Goal: Task Accomplishment & Management: Manage account settings

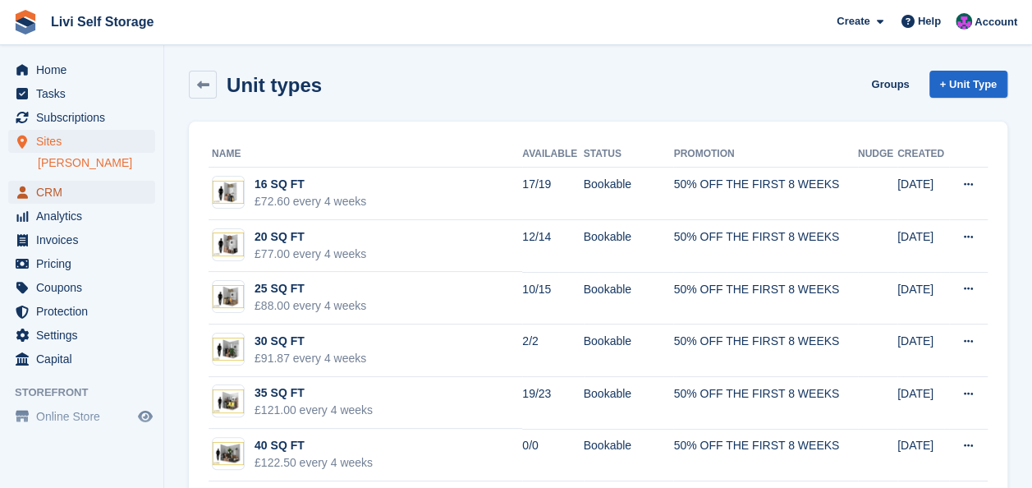
click at [44, 194] on span "CRM" at bounding box center [85, 192] width 99 height 23
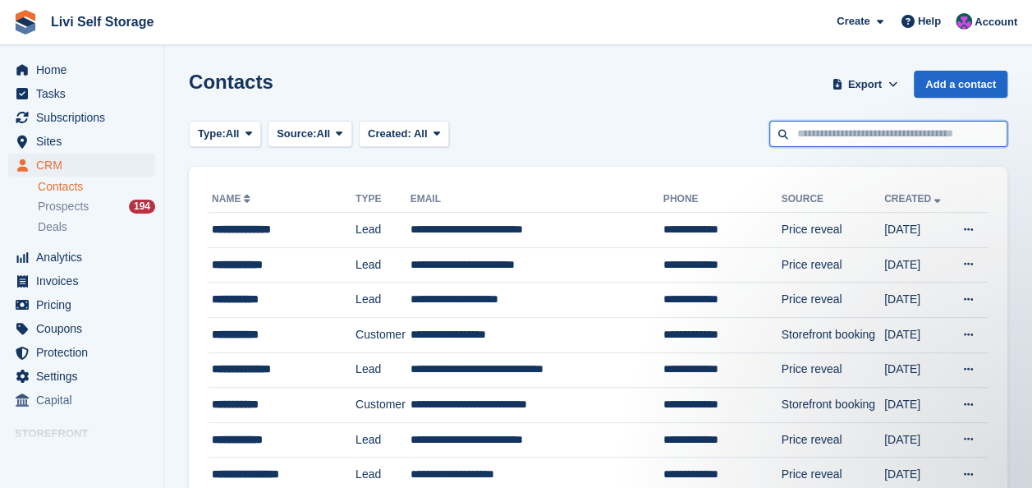
click at [811, 126] on input "text" at bounding box center [888, 134] width 238 height 27
type input "*****"
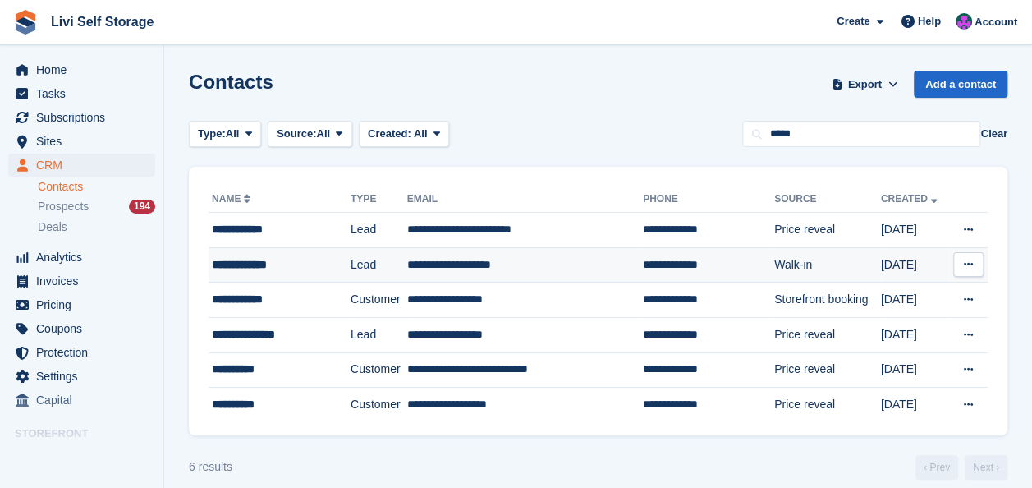
click at [456, 262] on td "**********" at bounding box center [525, 264] width 236 height 35
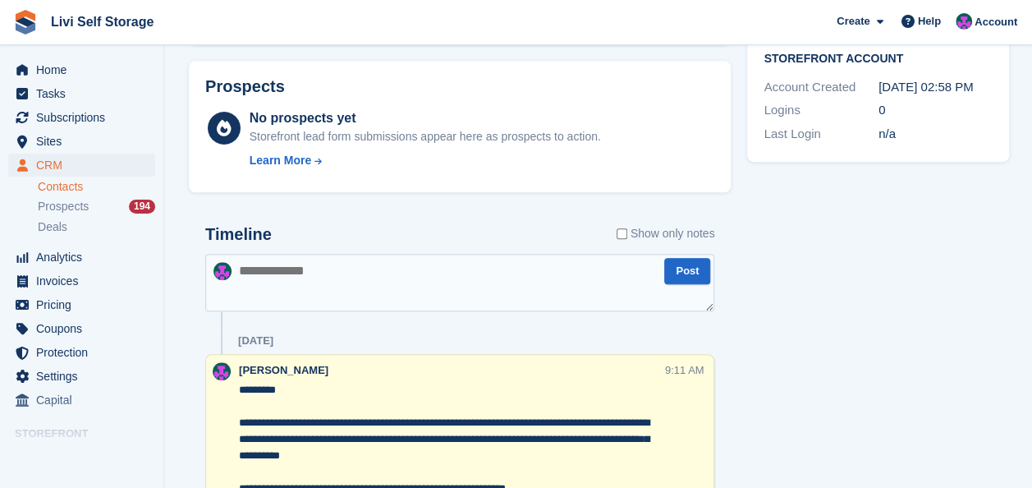
scroll to position [657, 0]
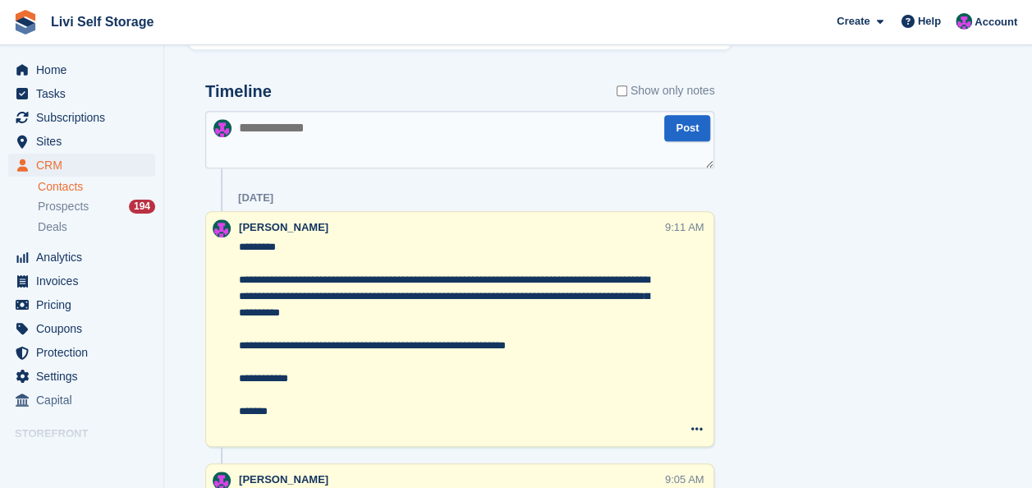
click at [274, 132] on textarea at bounding box center [459, 139] width 509 height 57
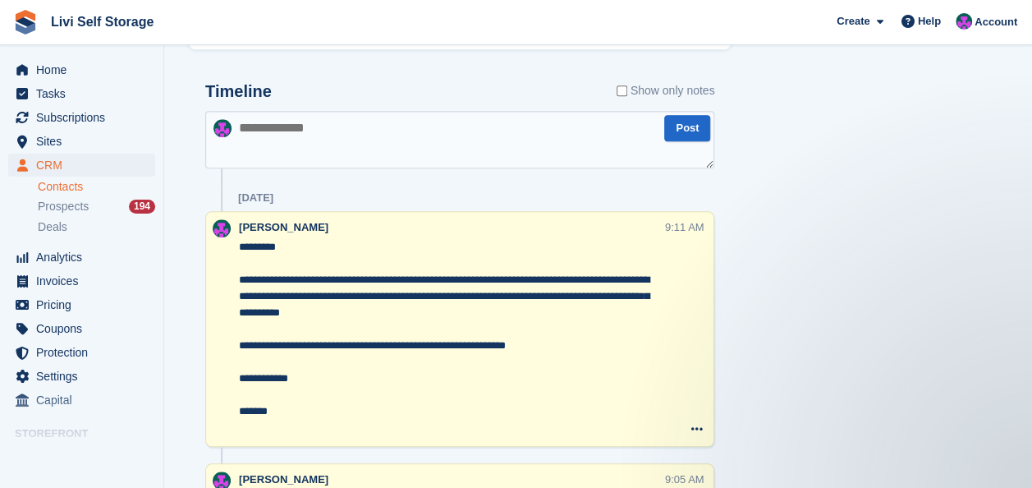
scroll to position [0, 0]
paste textarea "**********"
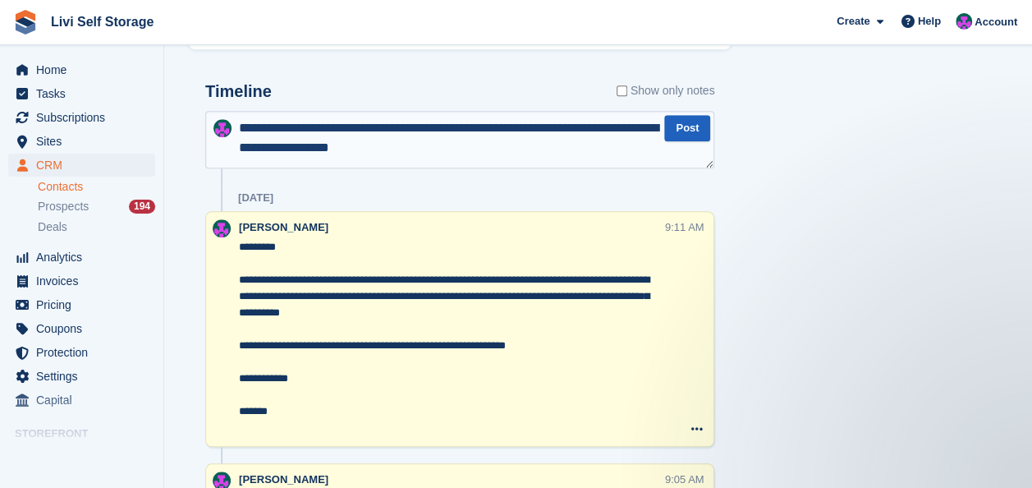
type textarea "**********"
click at [674, 122] on button "Post" at bounding box center [687, 128] width 46 height 27
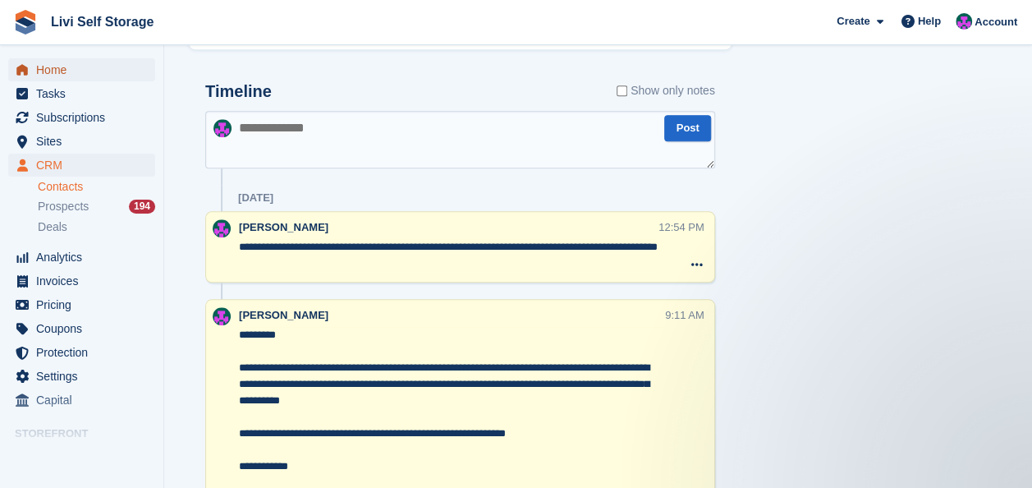
click at [39, 64] on span "Home" at bounding box center [85, 69] width 99 height 23
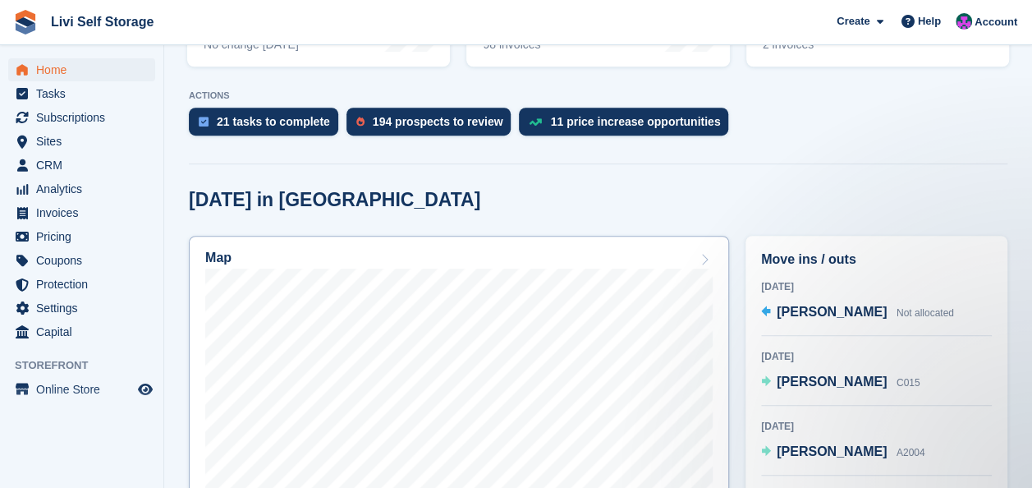
scroll to position [328, 0]
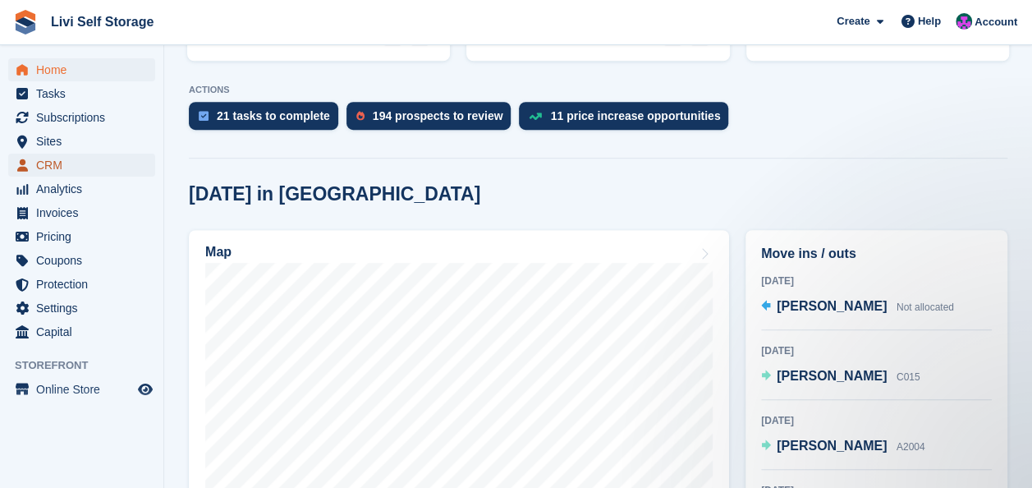
click at [48, 170] on span "CRM" at bounding box center [85, 165] width 99 height 23
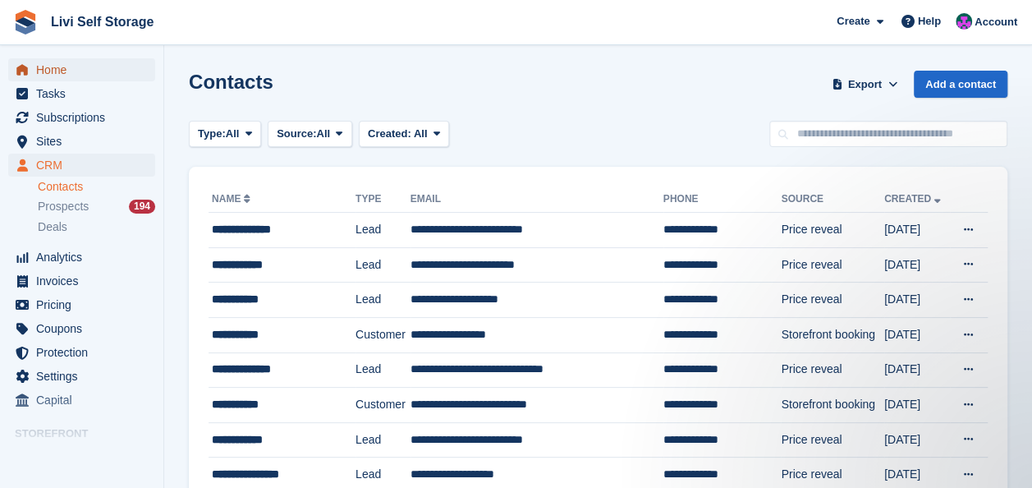
click at [62, 71] on span "Home" at bounding box center [85, 69] width 99 height 23
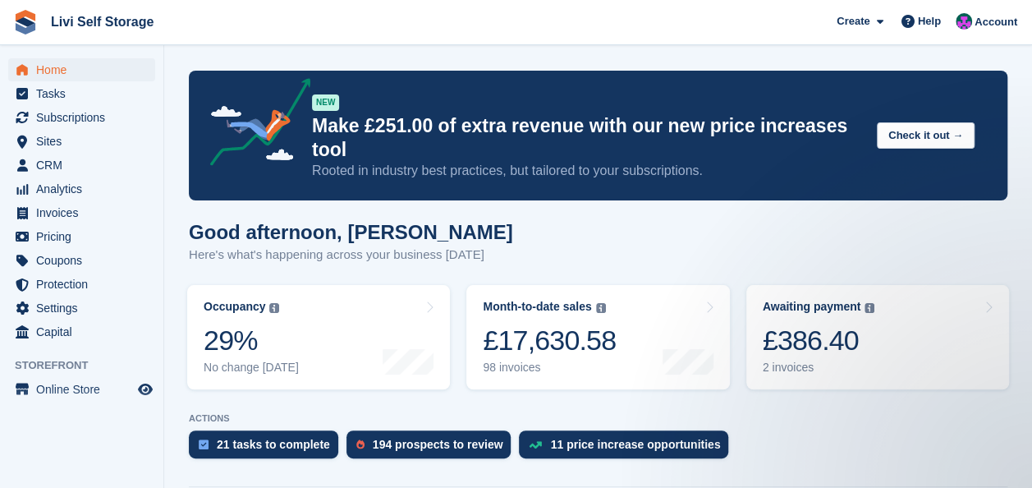
drag, startPoint x: 660, startPoint y: 200, endPoint x: 473, endPoint y: 379, distance: 259.0
click at [544, 324] on div "£17,630.58" at bounding box center [549, 341] width 133 height 34
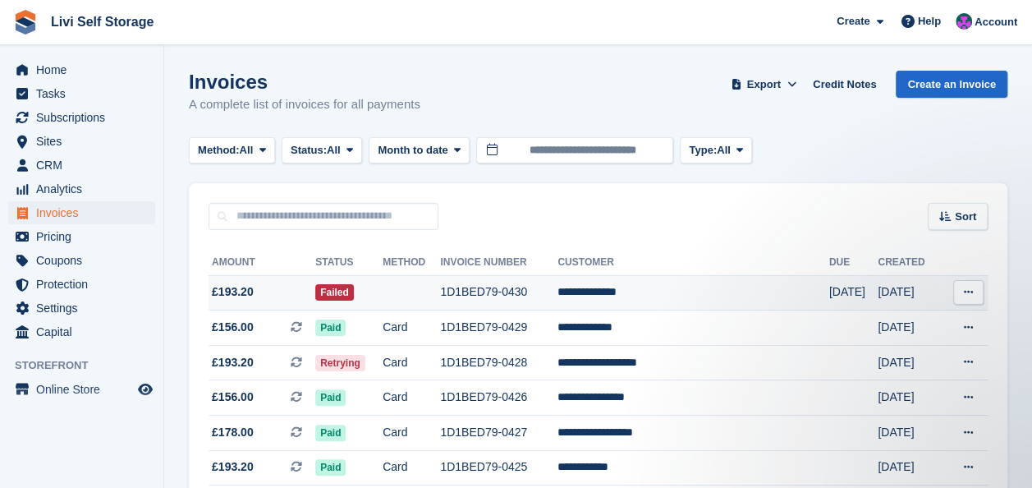
click at [966, 292] on icon at bounding box center [968, 292] width 9 height 11
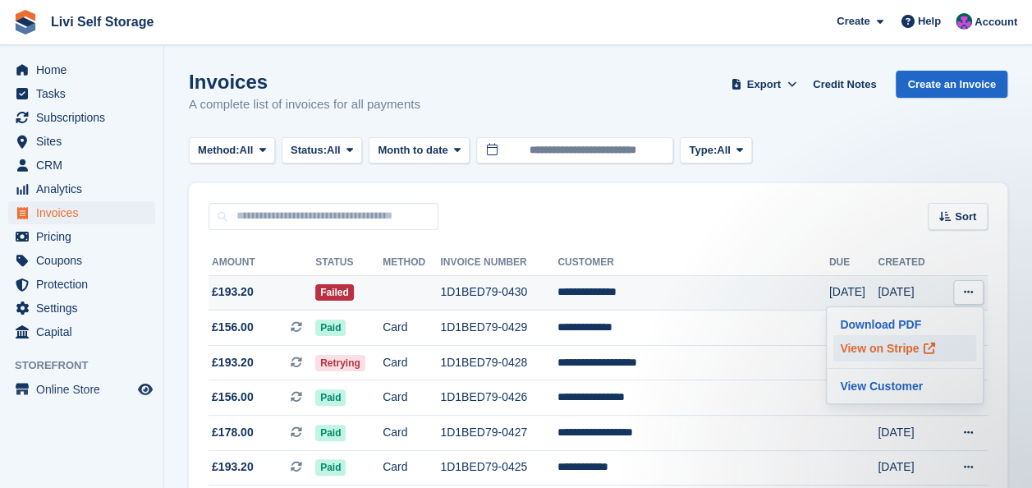
click at [902, 348] on p "View on Stripe" at bounding box center [904, 348] width 143 height 26
click at [859, 320] on p "Download PDF" at bounding box center [904, 324] width 143 height 21
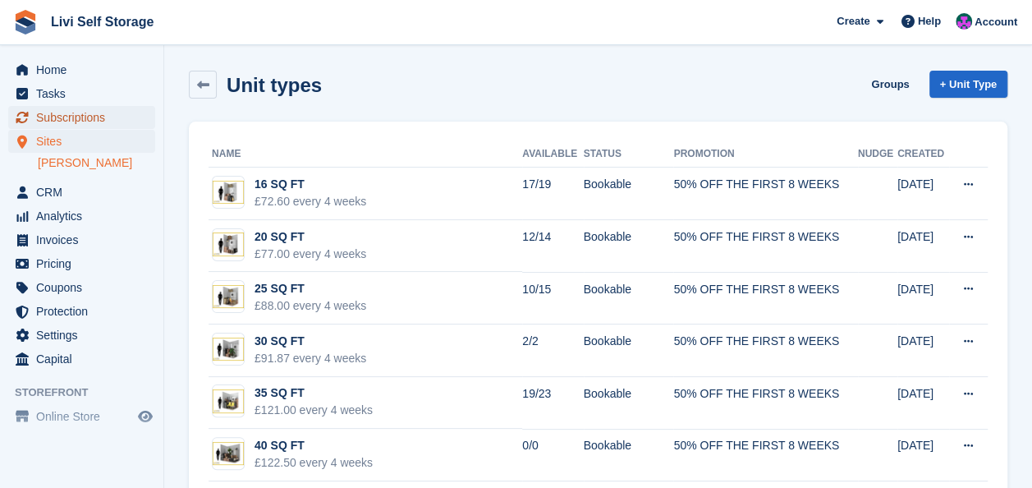
click at [55, 117] on span "Subscriptions" at bounding box center [85, 117] width 99 height 23
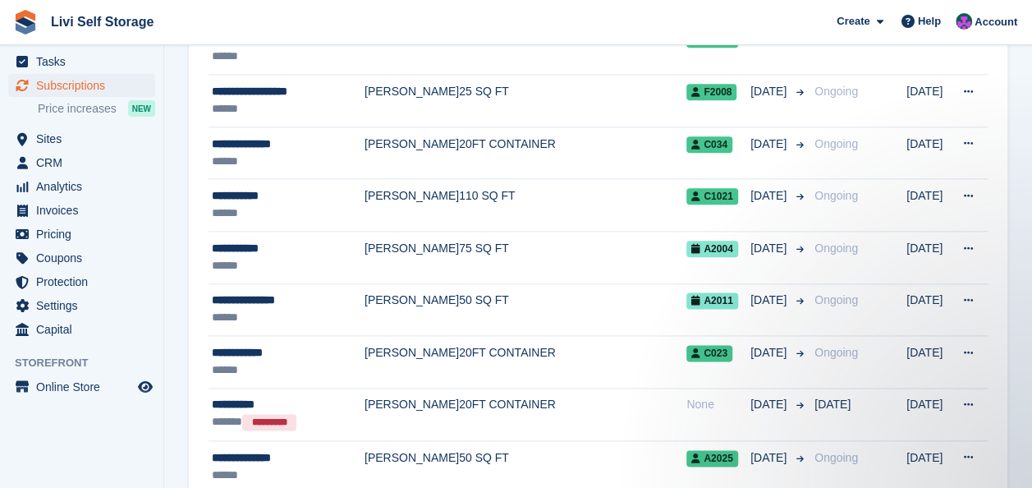
scroll to position [903, 0]
click at [47, 142] on span "Sites" at bounding box center [85, 138] width 99 height 23
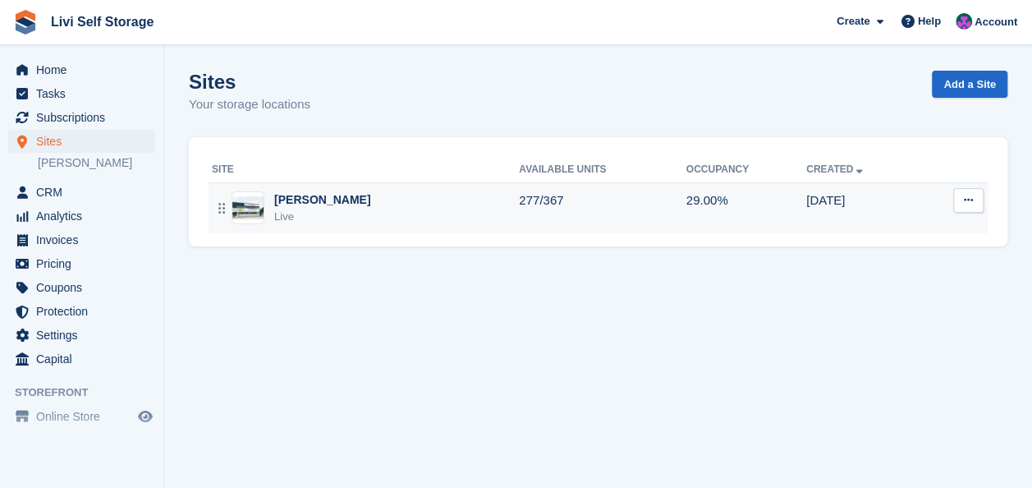
click at [299, 202] on div "[PERSON_NAME]" at bounding box center [322, 199] width 96 height 17
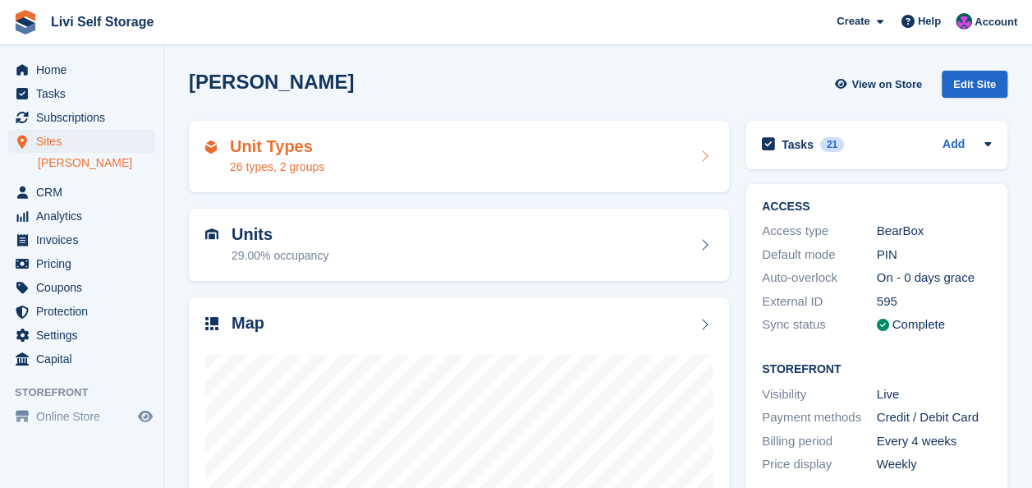
click at [275, 171] on div "26 types, 2 groups" at bounding box center [277, 166] width 94 height 17
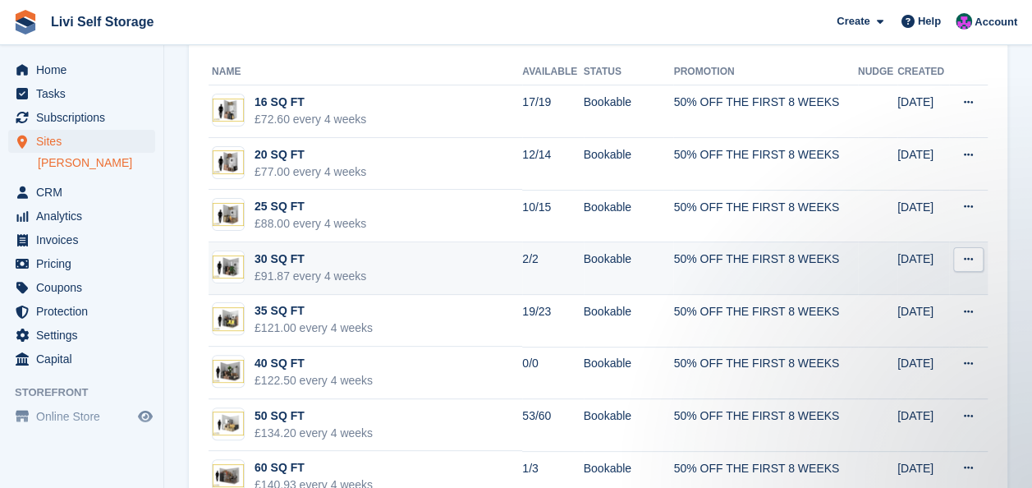
scroll to position [164, 0]
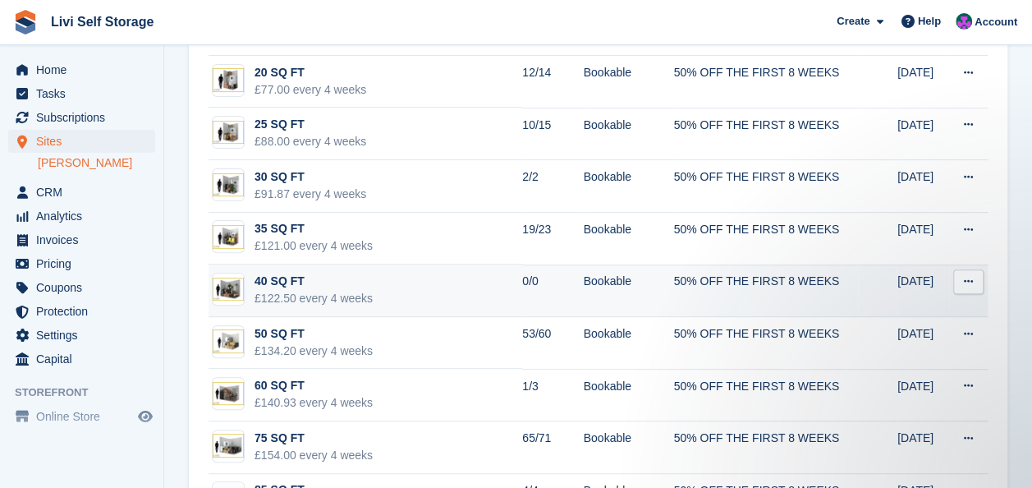
click at [972, 279] on icon at bounding box center [968, 281] width 9 height 11
click at [414, 291] on td "40 SQ FT £122.50 every 4 weeks" at bounding box center [366, 290] width 314 height 53
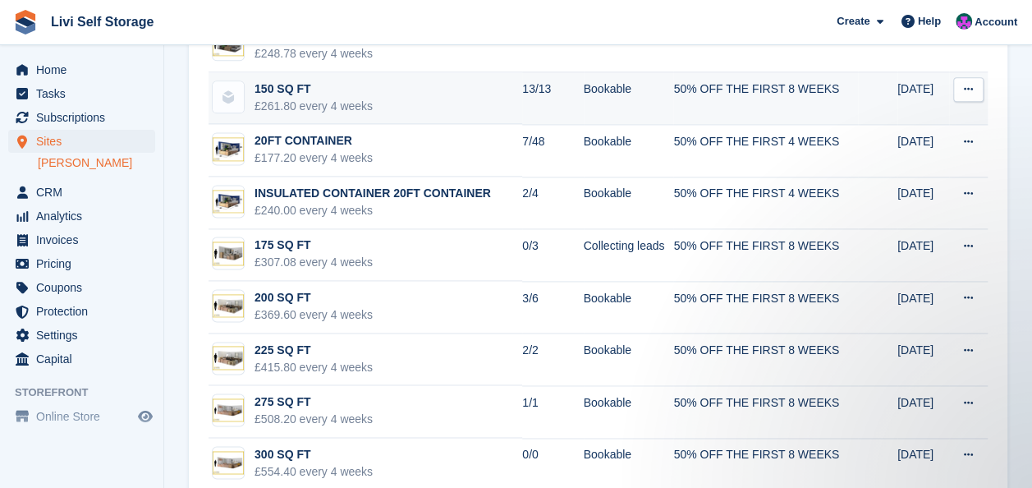
scroll to position [1067, 0]
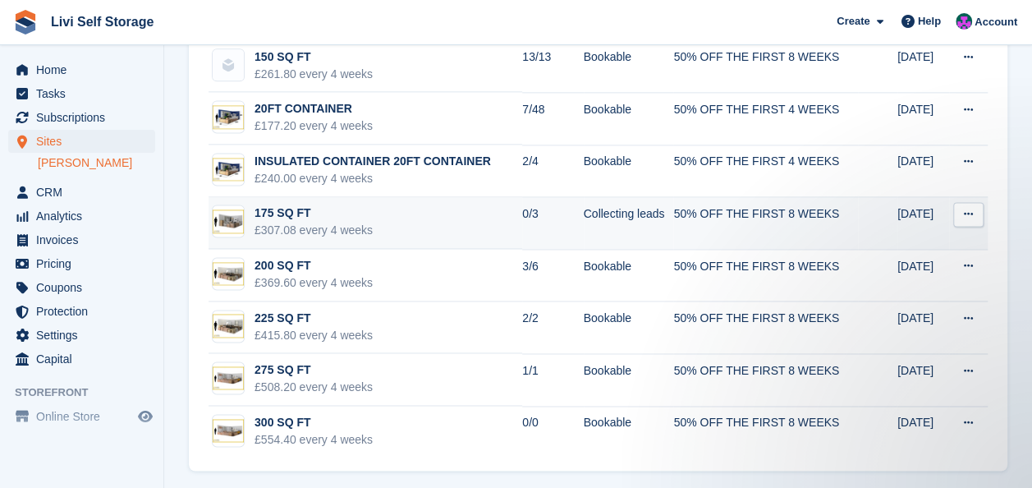
click at [586, 209] on td "Collecting leads" at bounding box center [629, 223] width 90 height 53
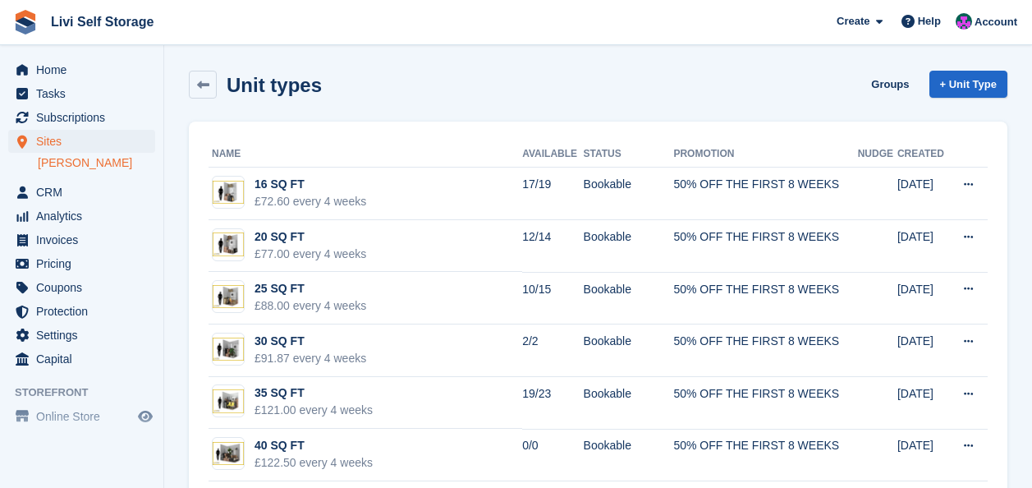
scroll to position [1067, 0]
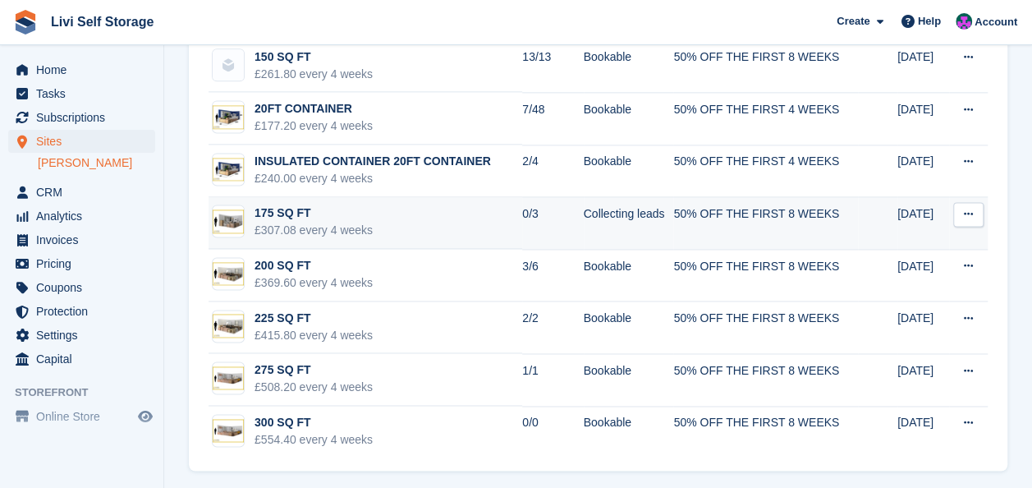
click at [964, 202] on button at bounding box center [968, 214] width 30 height 25
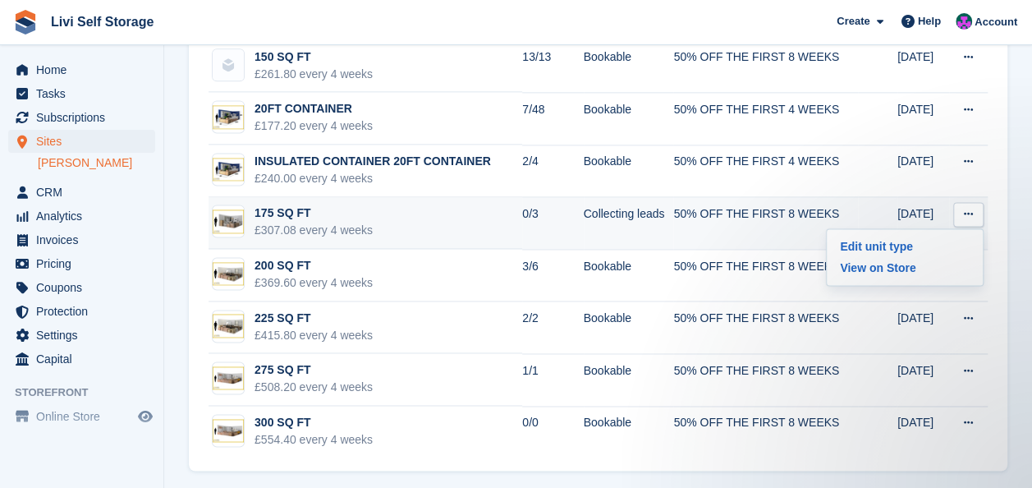
scroll to position [0, 0]
click at [872, 244] on p "Edit unit type" at bounding box center [904, 246] width 143 height 21
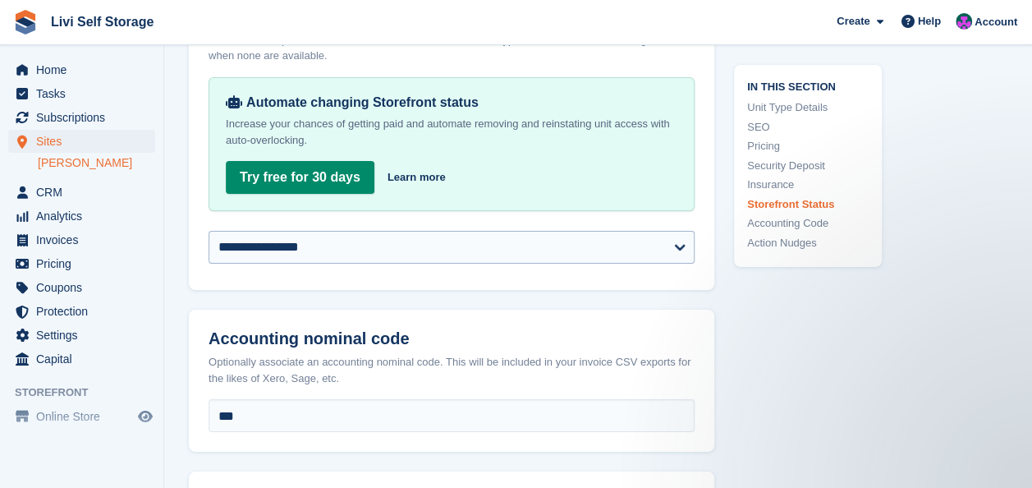
scroll to position [2710, 0]
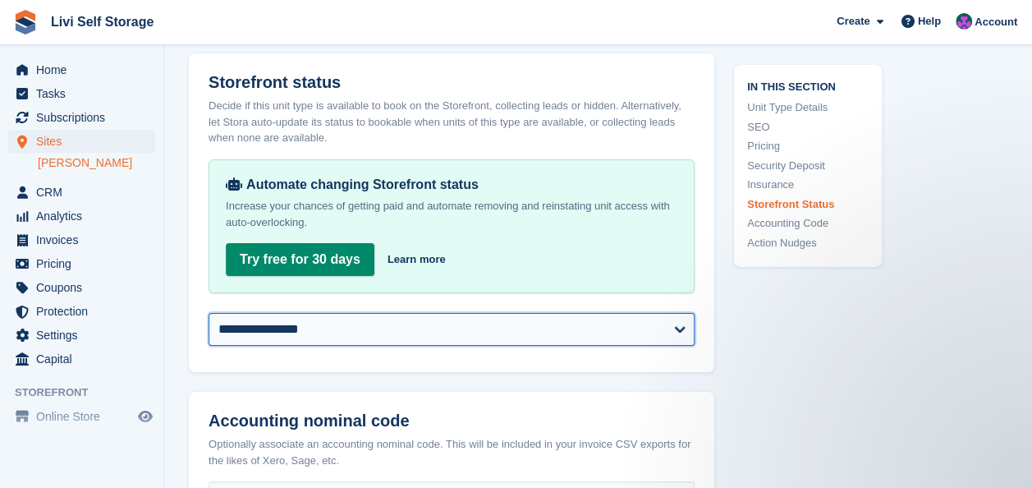
click at [407, 329] on select "**********" at bounding box center [452, 329] width 486 height 33
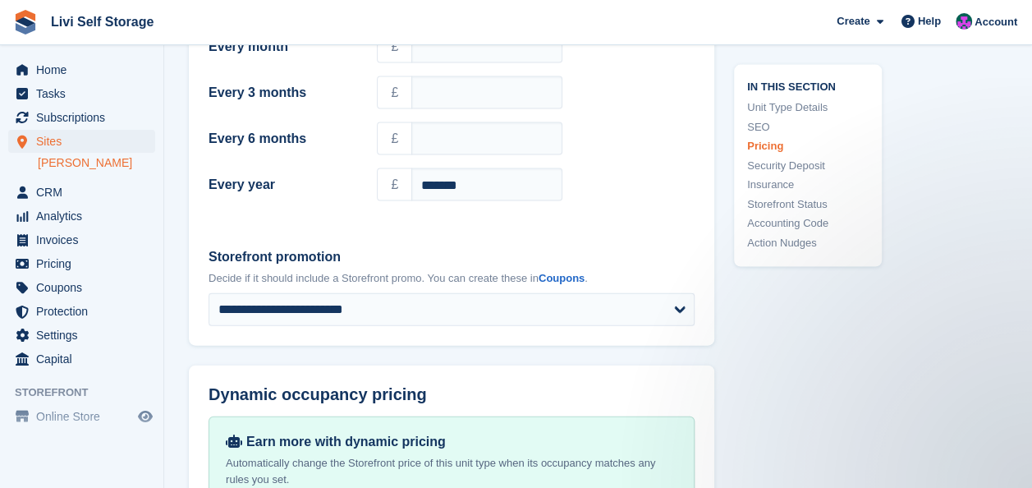
scroll to position [1560, 0]
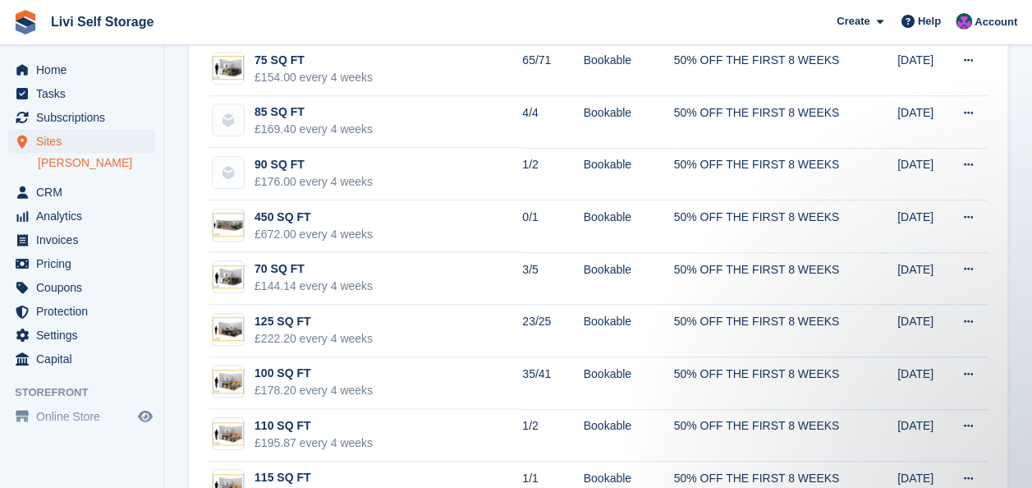
scroll to position [493, 0]
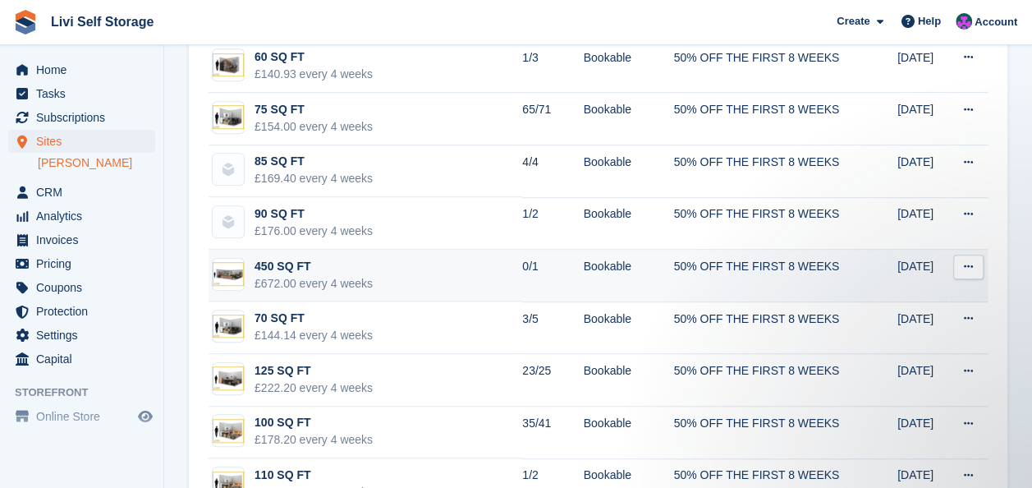
click at [324, 278] on div "£672.00 every 4 weeks" at bounding box center [314, 283] width 118 height 17
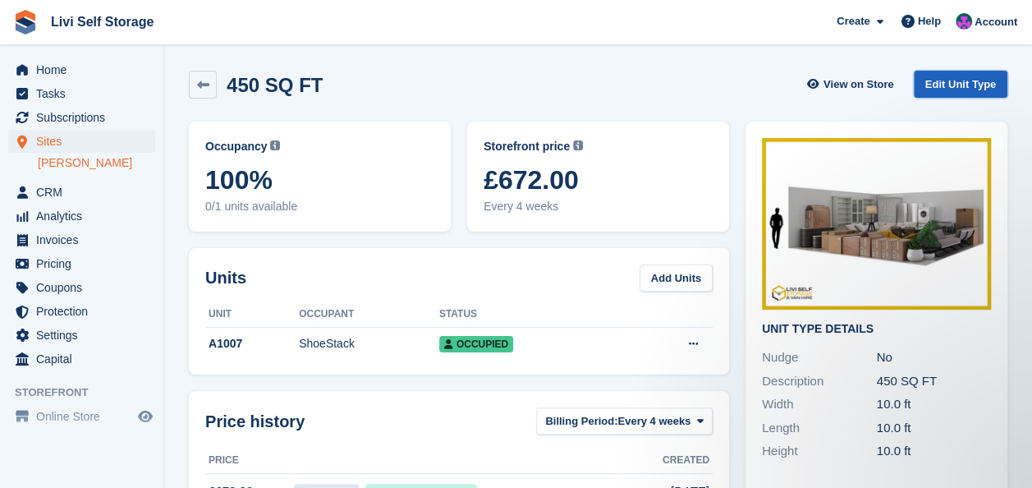
click at [953, 85] on link "Edit Unit Type" at bounding box center [961, 84] width 94 height 27
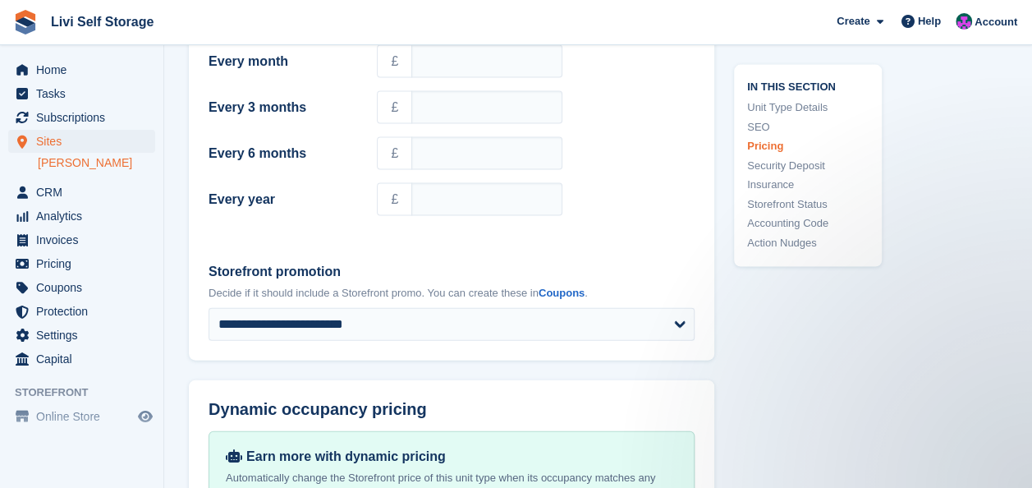
scroll to position [1642, 0]
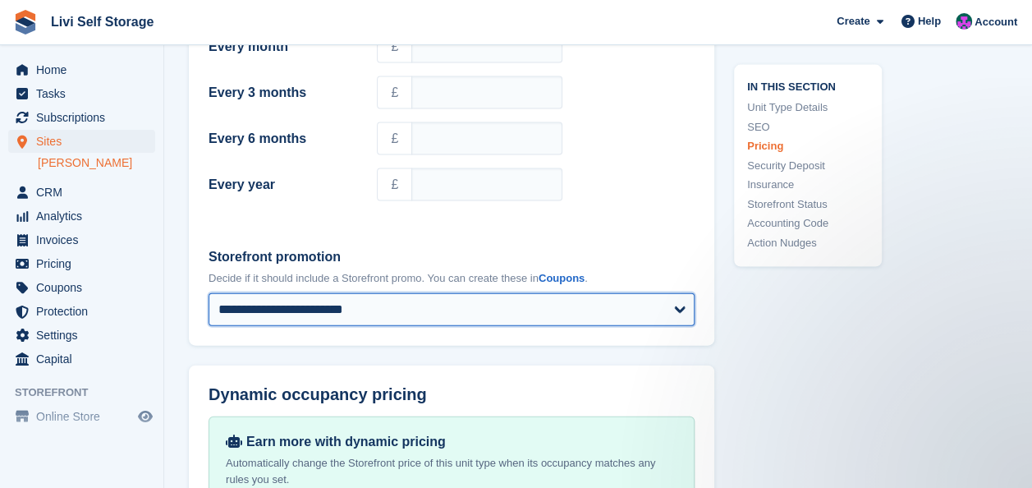
click at [619, 306] on select "**********" at bounding box center [452, 309] width 486 height 33
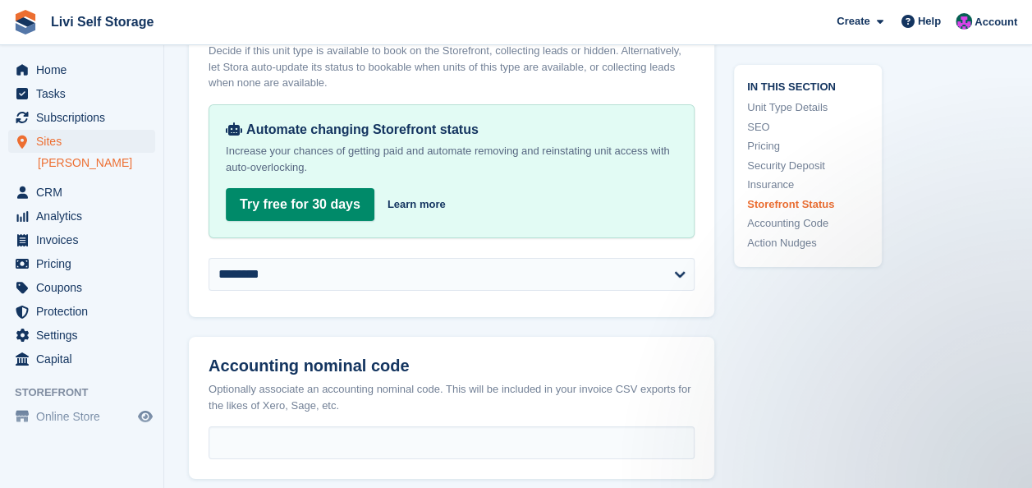
scroll to position [2792, 0]
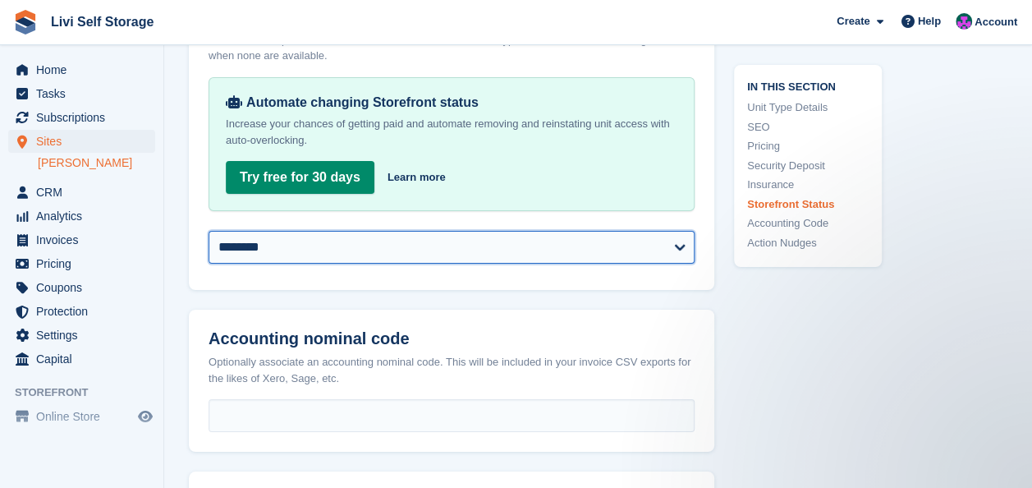
click at [678, 243] on select "**********" at bounding box center [452, 247] width 486 height 33
select select "**********"
click at [209, 231] on select "**********" at bounding box center [452, 247] width 486 height 33
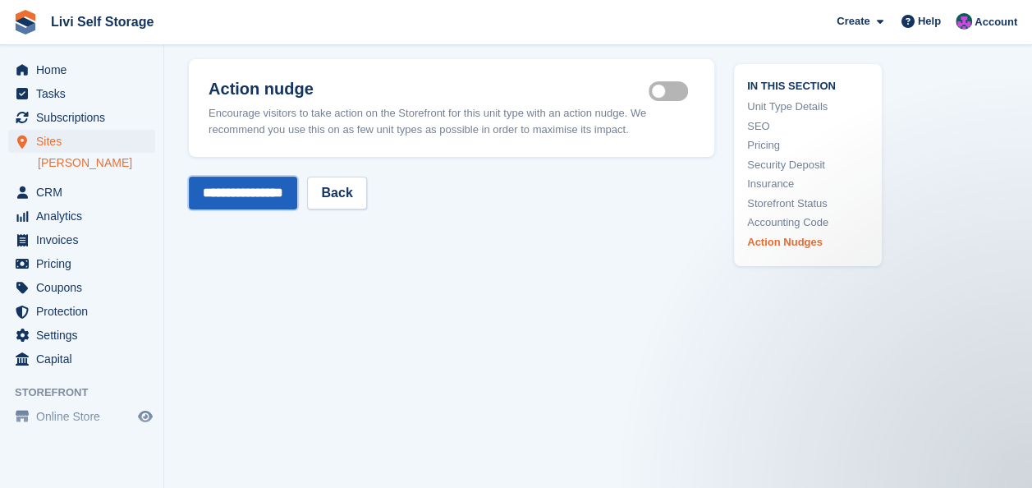
click at [273, 200] on input "**********" at bounding box center [243, 193] width 108 height 33
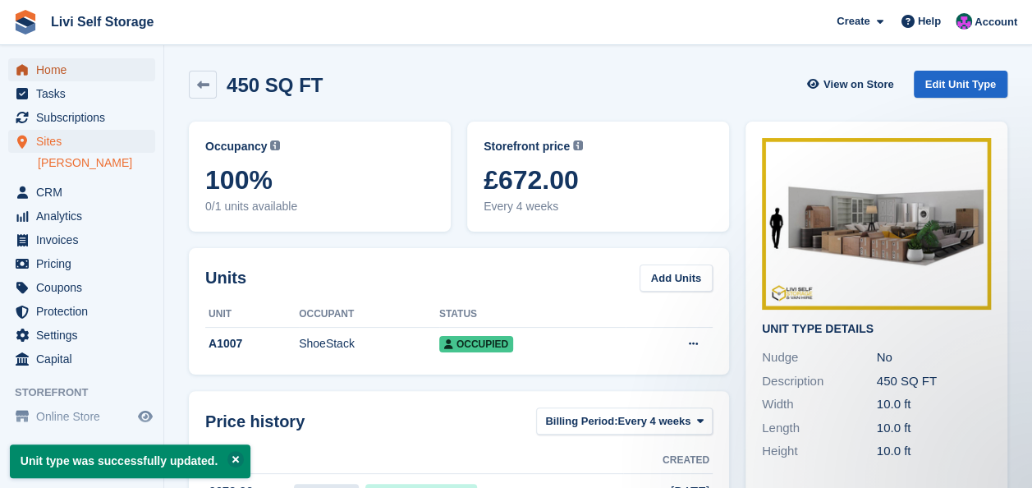
click at [56, 71] on span "Home" at bounding box center [85, 69] width 99 height 23
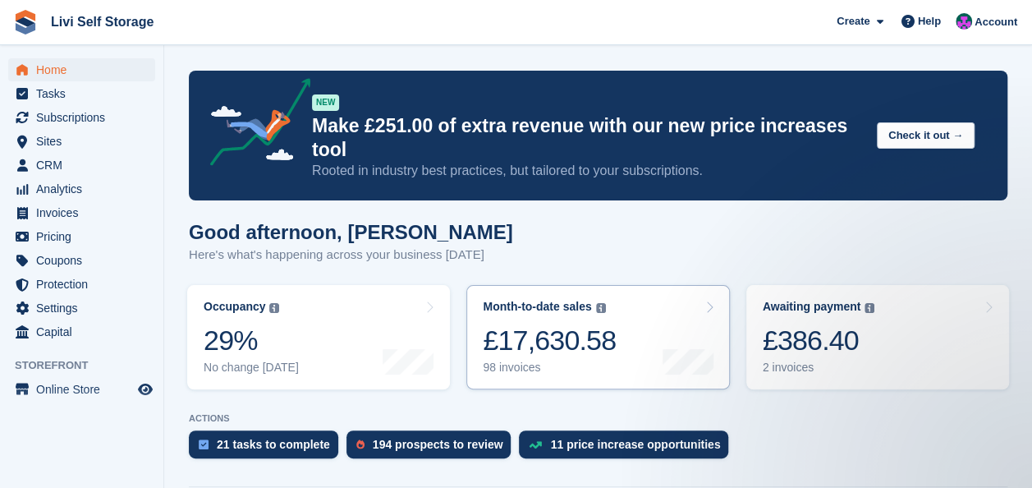
click at [546, 300] on div "Month-to-date sales" at bounding box center [537, 307] width 108 height 14
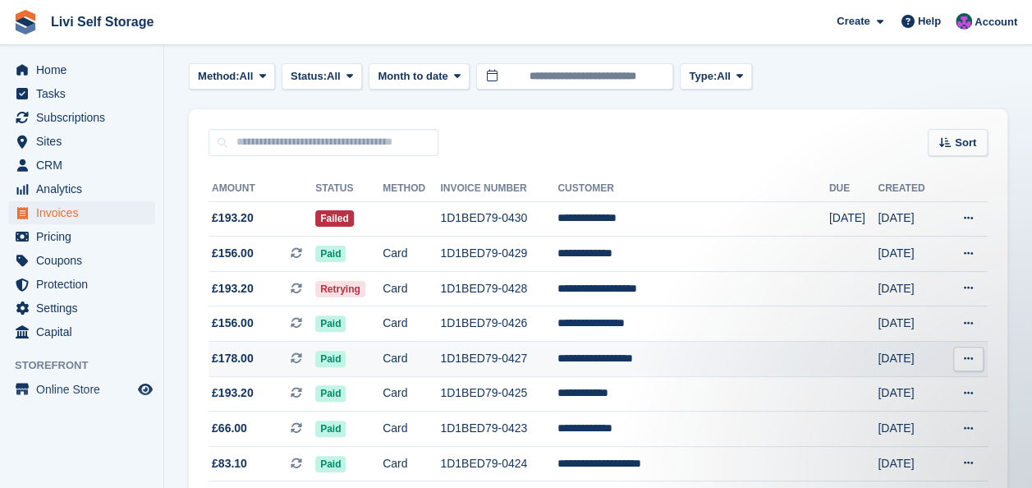
scroll to position [71, 0]
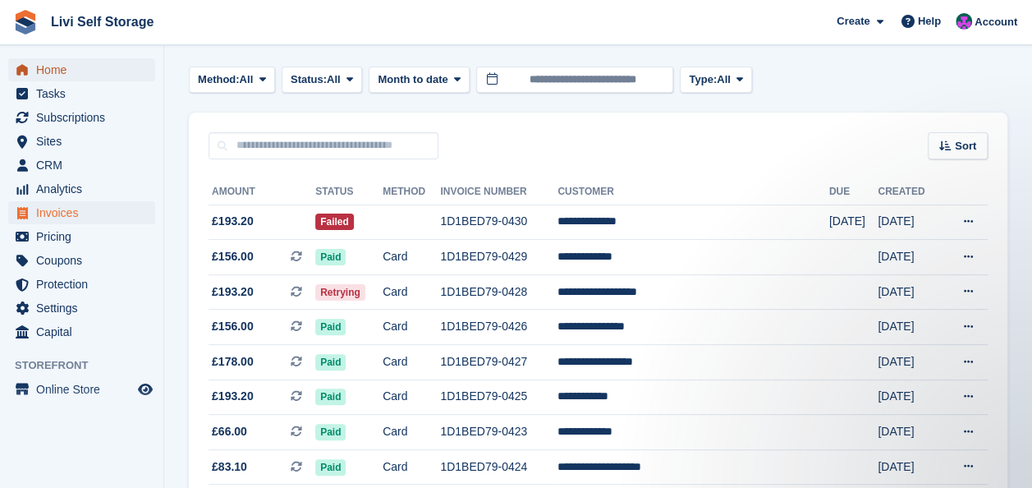
click at [39, 71] on span "Home" at bounding box center [85, 69] width 99 height 23
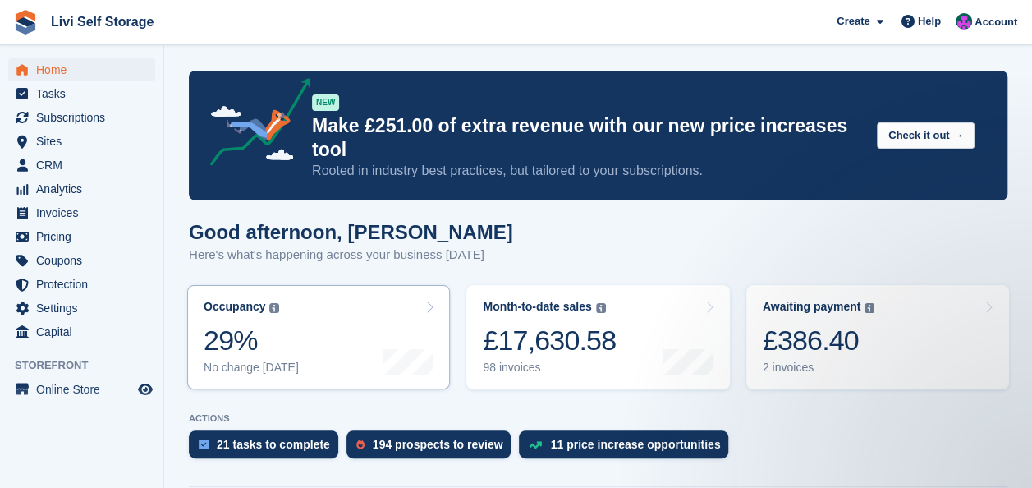
click at [218, 324] on div "29%" at bounding box center [251, 341] width 95 height 34
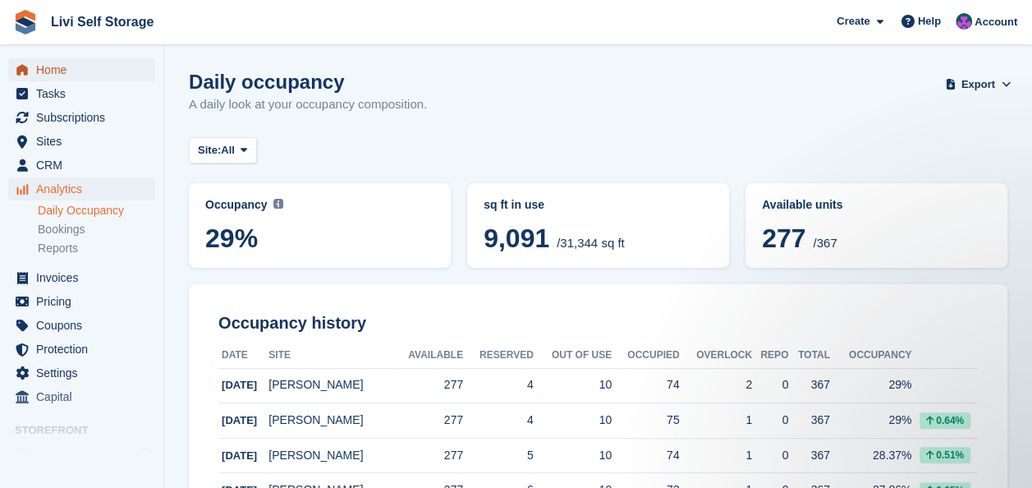
click at [45, 72] on span "Home" at bounding box center [85, 69] width 99 height 23
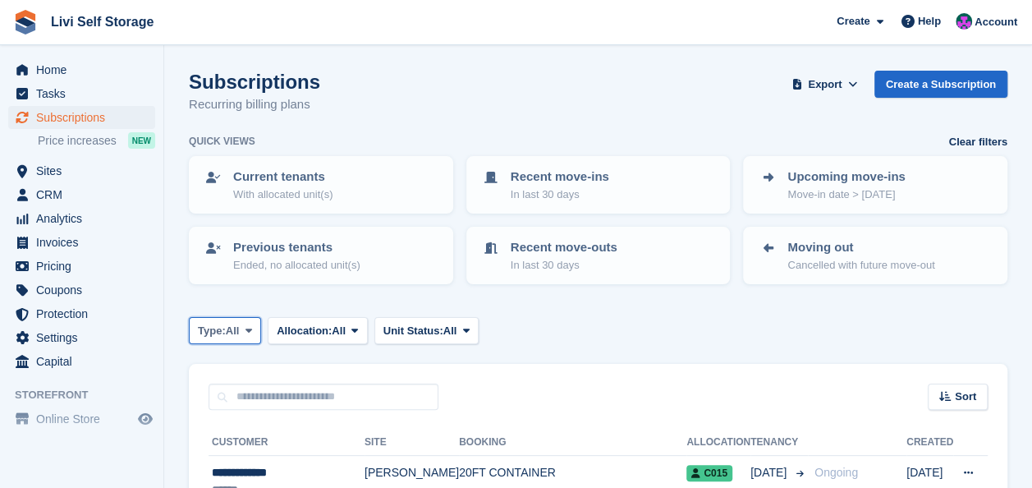
click at [255, 327] on span at bounding box center [248, 330] width 13 height 13
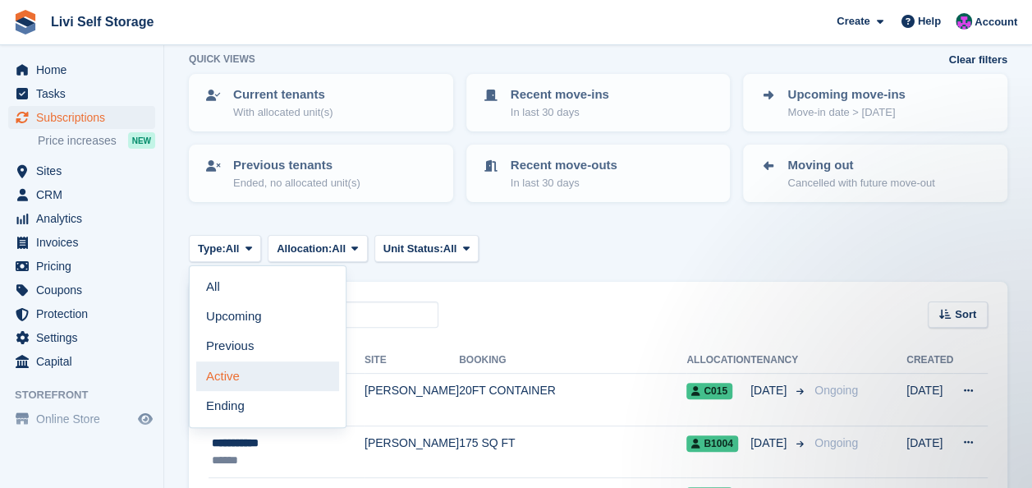
click at [232, 372] on link "Active" at bounding box center [267, 376] width 143 height 30
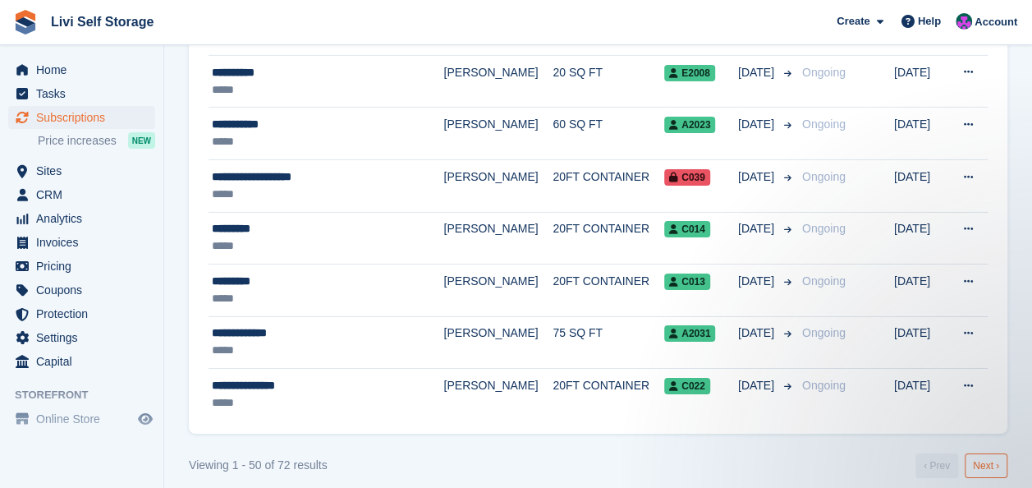
click at [977, 453] on link "Next ›" at bounding box center [986, 465] width 43 height 25
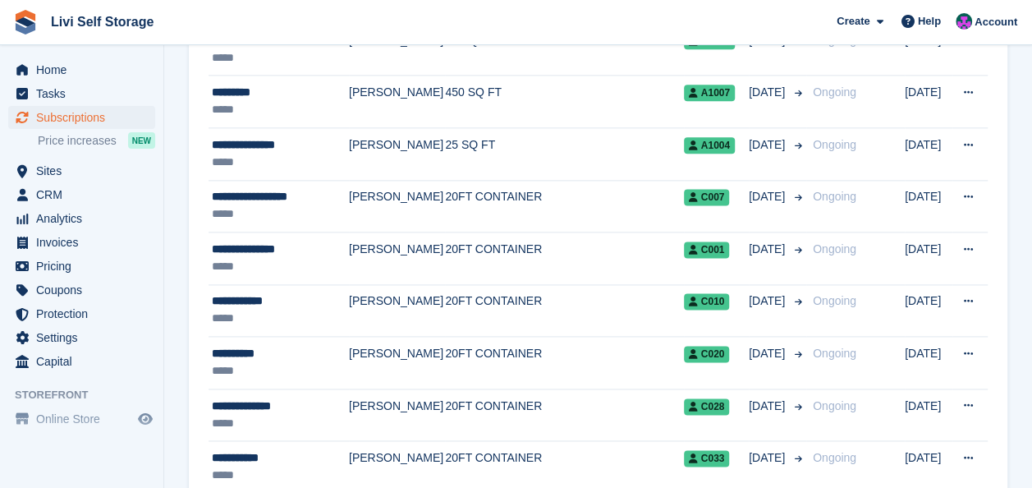
scroll to position [1192, 0]
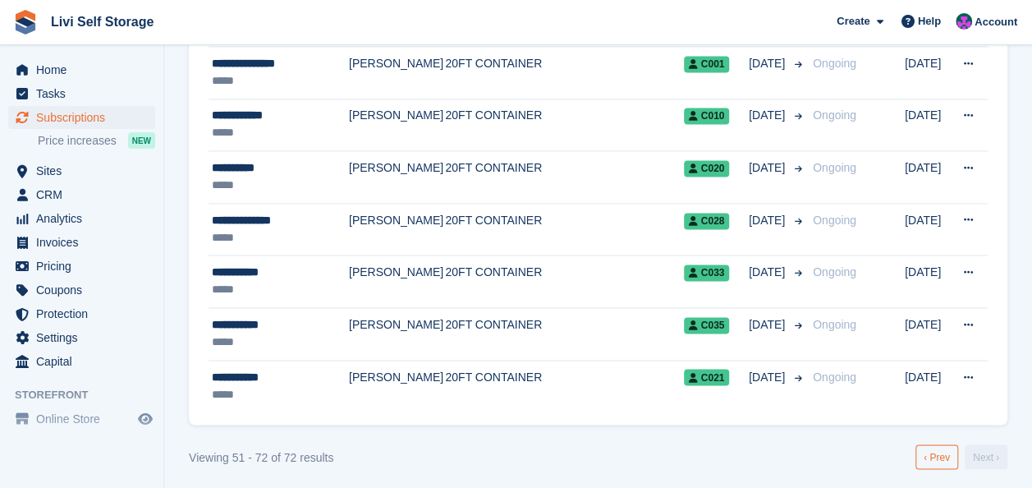
click at [929, 453] on link "‹ Prev" at bounding box center [936, 456] width 43 height 25
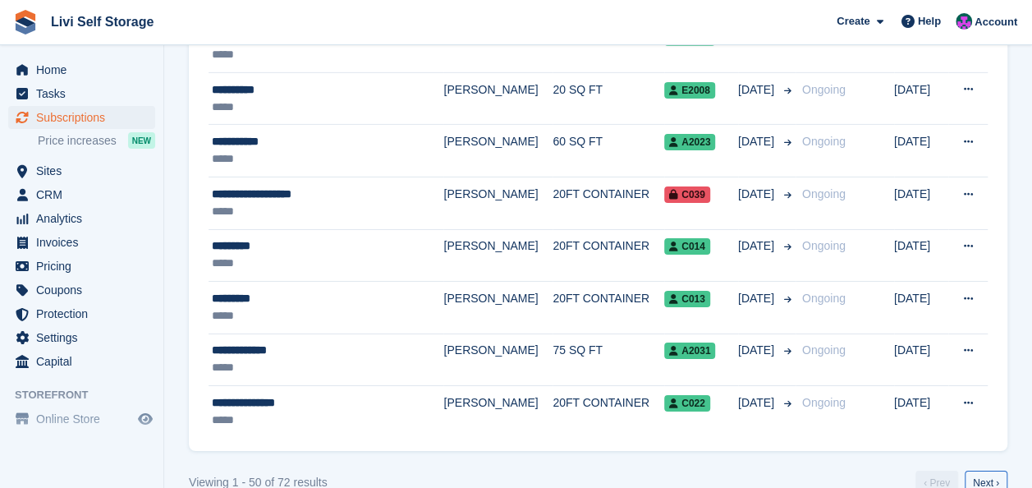
scroll to position [2646, 0]
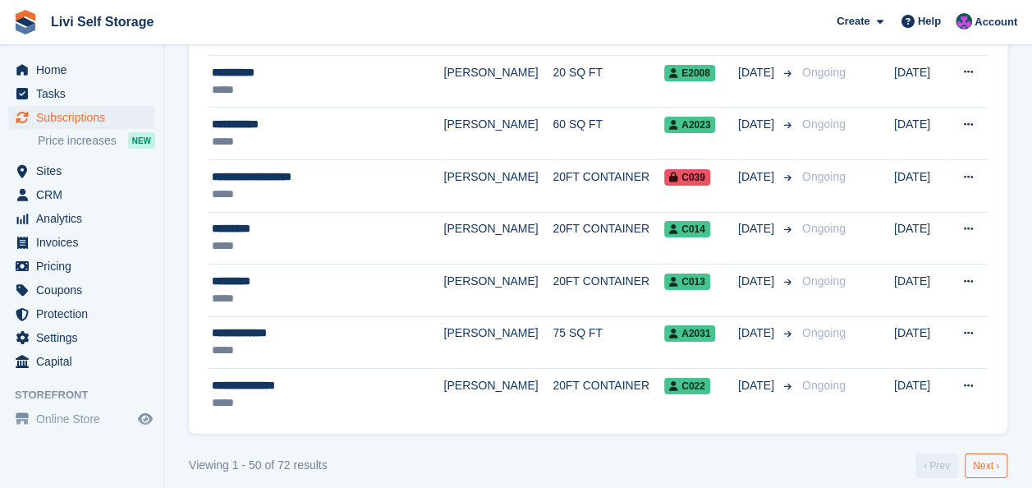
click at [985, 453] on link "Next ›" at bounding box center [986, 465] width 43 height 25
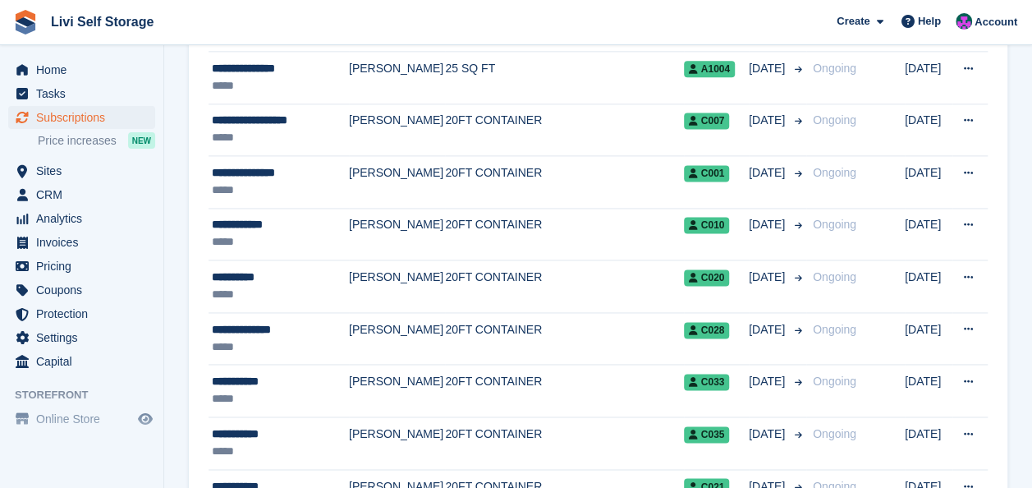
scroll to position [1192, 0]
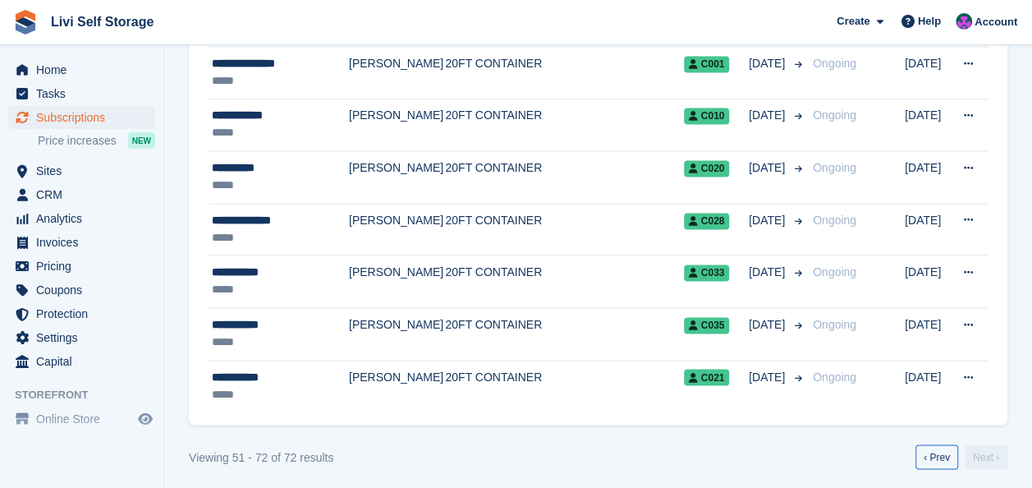
click at [928, 452] on link "‹ Prev" at bounding box center [936, 456] width 43 height 25
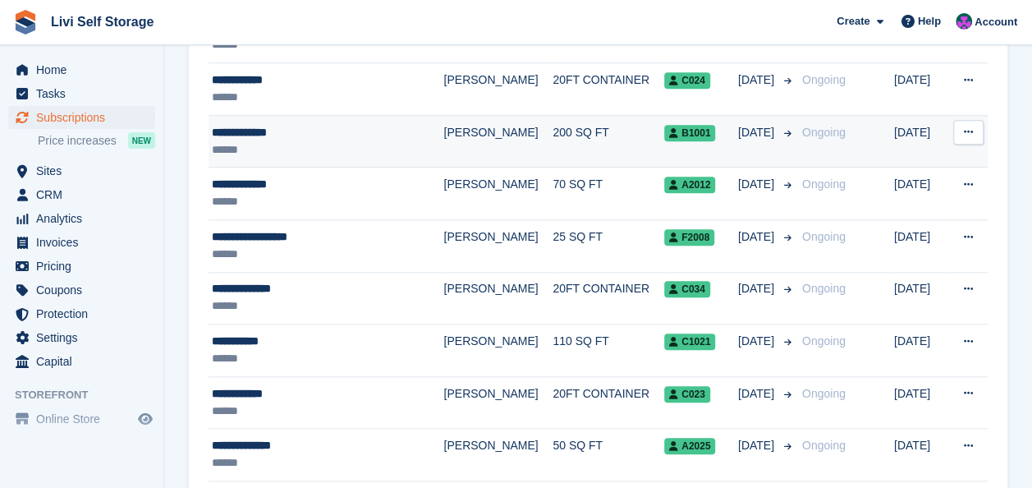
scroll to position [700, 0]
